Goal: Use online tool/utility: Utilize a website feature to perform a specific function

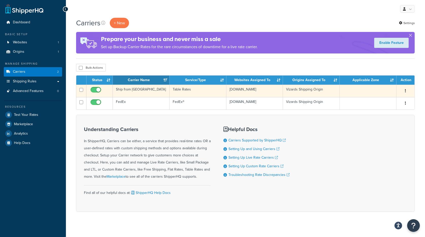
click at [149, 94] on td "Ship from [GEOGRAPHIC_DATA]" at bounding box center [141, 91] width 57 height 12
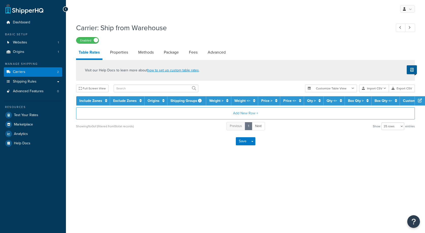
select select "25"
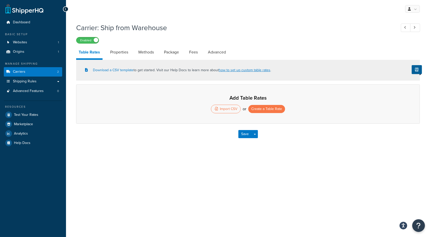
click at [158, 53] on li "Methods" at bounding box center [149, 52] width 26 height 12
click at [147, 53] on link "Methods" at bounding box center [146, 52] width 21 height 12
select select "25"
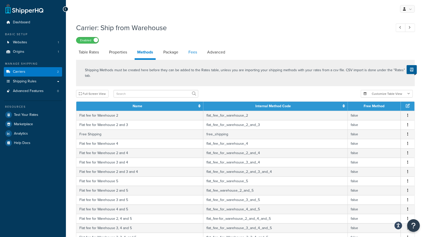
click at [195, 50] on link "Fees" at bounding box center [193, 52] width 14 height 12
select select "AFTER"
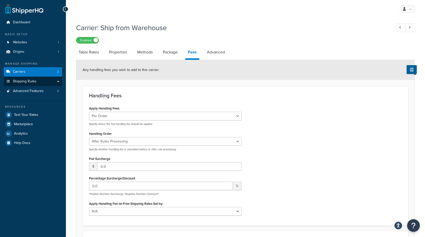
click at [35, 83] on span "Shipping Rules" at bounding box center [25, 81] width 24 height 4
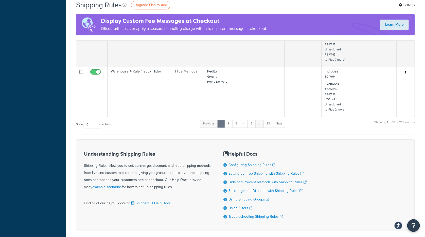
scroll to position [456, 0]
click at [271, 120] on link "23" at bounding box center [269, 124] width 10 height 8
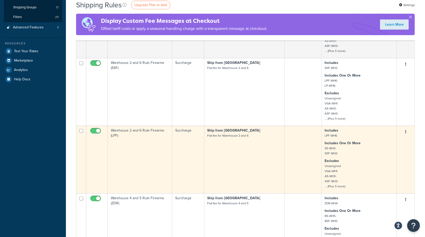
scroll to position [103, 0]
click at [176, 143] on td "Surcharge" at bounding box center [188, 159] width 32 height 68
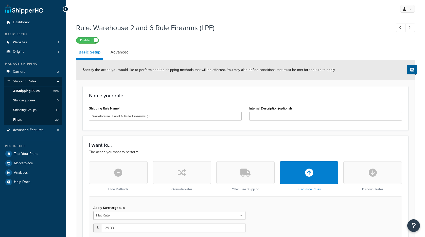
select select "SHIPPING_GROUP"
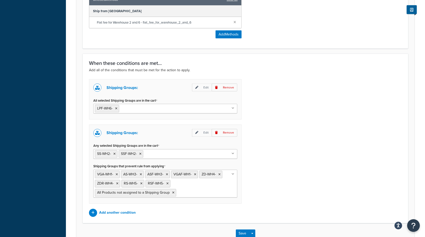
scroll to position [359, 0]
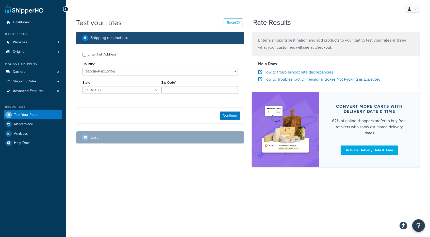
click at [104, 53] on div "Enter Full Address" at bounding box center [102, 54] width 29 height 7
click at [86, 53] on input "Enter Full Address" at bounding box center [84, 55] width 4 height 4
checkbox input "true"
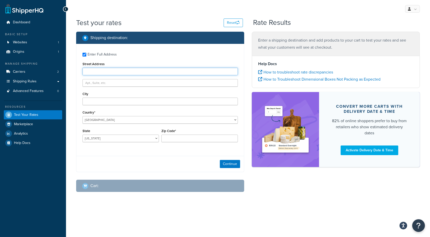
click at [101, 72] on input "Street Address" at bounding box center [159, 72] width 155 height 8
type input "9600 Great Hills Trl"
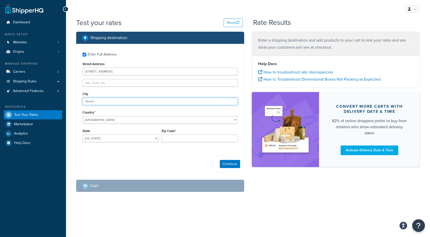
type input "Austin"
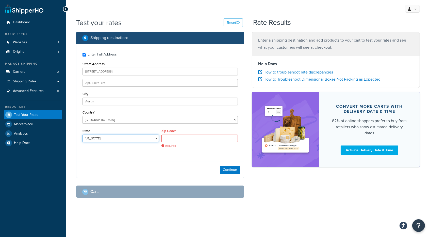
select select "TX"
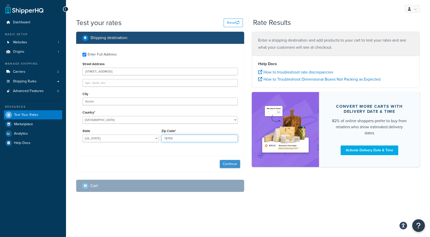
type input "78759"
click at [229, 163] on button "Continue" at bounding box center [230, 164] width 20 height 8
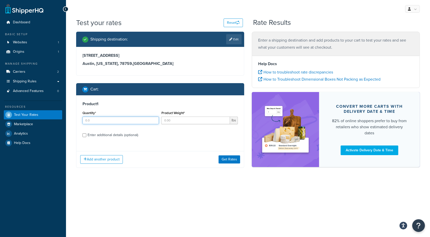
click at [103, 119] on input "Quantity*" at bounding box center [120, 121] width 76 height 8
type input "1"
click at [204, 122] on input "Product Weight*" at bounding box center [195, 121] width 69 height 8
type input "1"
click at [108, 132] on div "Enter additional details (optional)" at bounding box center [113, 135] width 50 height 7
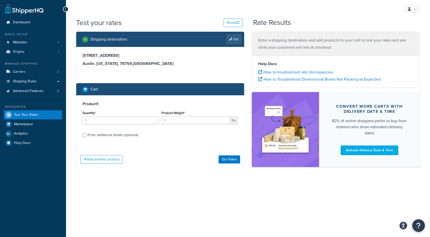
click at [86, 133] on input "Enter additional details (optional)" at bounding box center [84, 135] width 4 height 4
checkbox input "true"
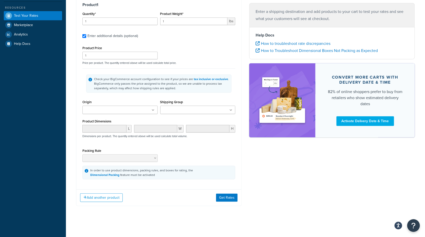
scroll to position [99, 0]
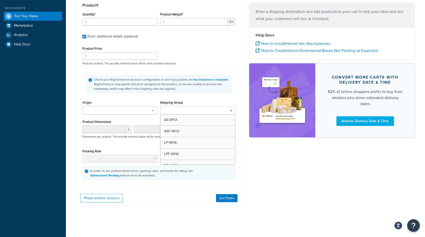
click at [201, 110] on input "Shipping Group" at bounding box center [184, 111] width 45 height 6
type input "LPF-"
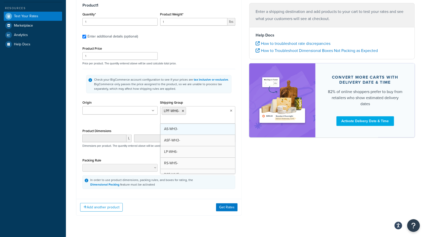
click at [346, 180] on div "Shipping destination : Edit 9600 Great Hills Trl Austin, Texas, 78759 , United …" at bounding box center [245, 78] width 347 height 291
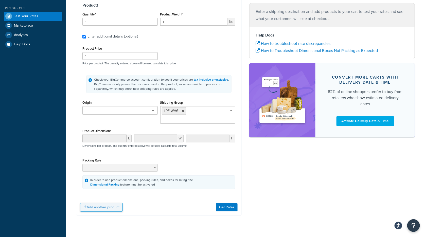
click at [105, 206] on button "Add another product" at bounding box center [101, 207] width 43 height 9
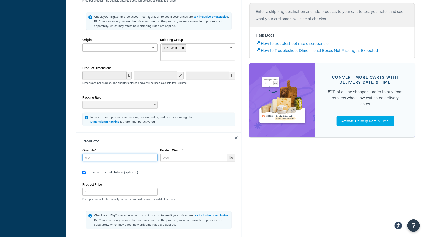
click at [116, 157] on input "Quantity*" at bounding box center [119, 158] width 75 height 8
type input "1"
click at [195, 157] on input "Product Weight*" at bounding box center [193, 158] width 67 height 8
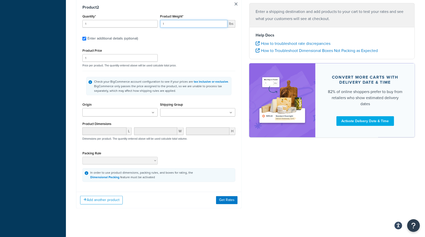
scroll to position [295, 0]
type input "1"
click at [185, 112] on ul at bounding box center [197, 113] width 75 height 8
type input "ss-wh2"
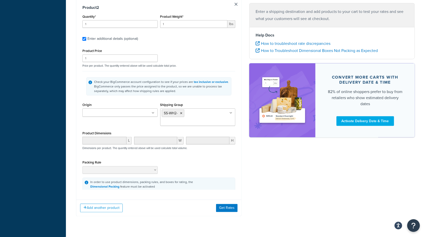
click at [229, 206] on button "Get Rates" at bounding box center [227, 210] width 22 height 8
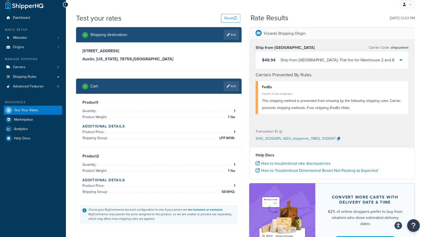
scroll to position [5, 0]
click at [248, 85] on div "Vizards Shipping Origin Ship from Warehouse Carrier Code: shqcustom $48.94 Ship…" at bounding box center [332, 144] width 173 height 235
click at [31, 67] on link "Carriers 2" at bounding box center [33, 67] width 58 height 9
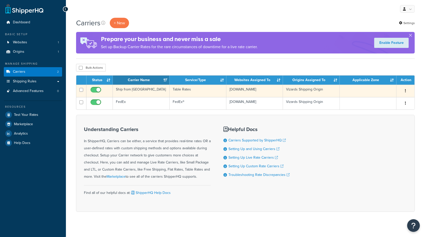
click at [147, 90] on td "Ship from [GEOGRAPHIC_DATA]" at bounding box center [141, 91] width 57 height 12
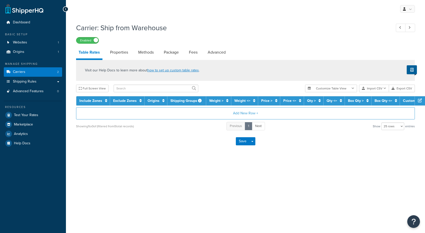
select select "25"
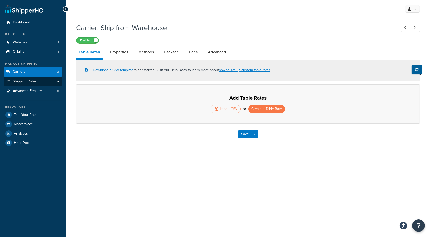
click at [43, 83] on link "Shipping Rules" at bounding box center [33, 81] width 58 height 9
